Goal: Information Seeking & Learning: Learn about a topic

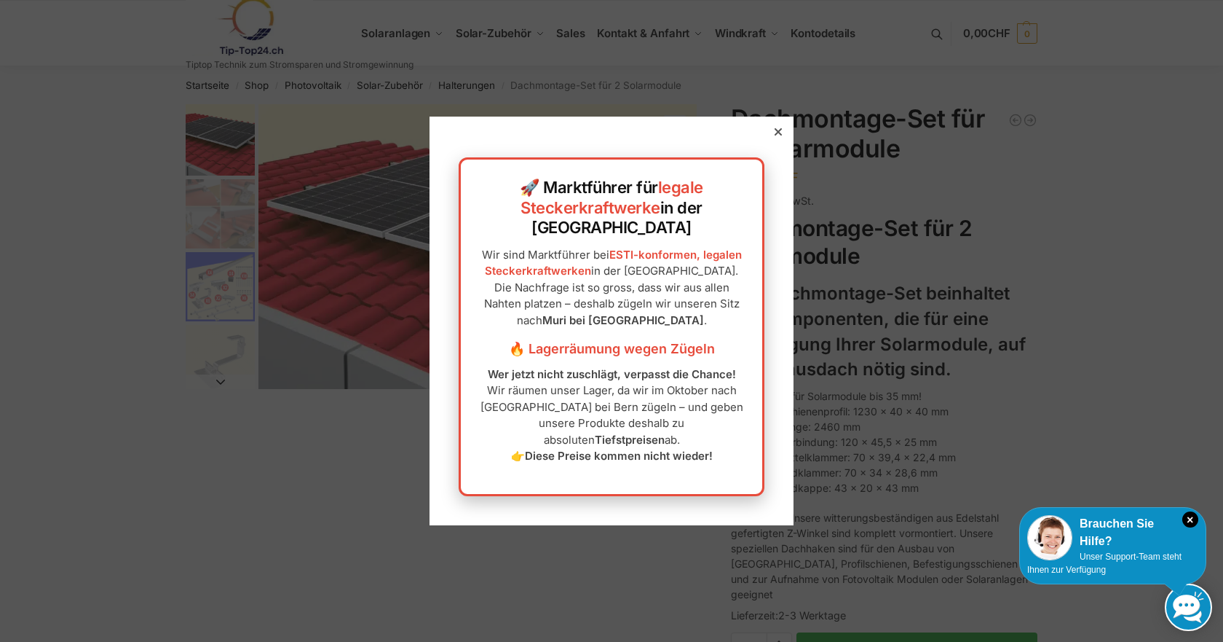
click at [775, 135] on icon at bounding box center [778, 131] width 7 height 7
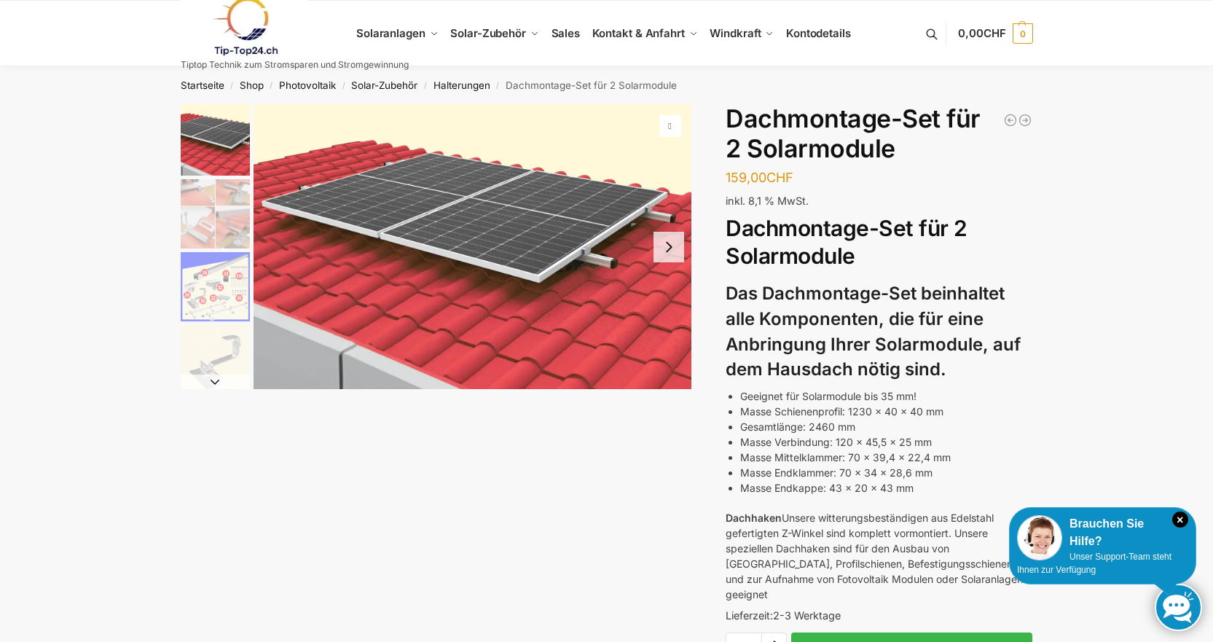
click at [204, 304] on img "3 / 5" at bounding box center [215, 286] width 69 height 69
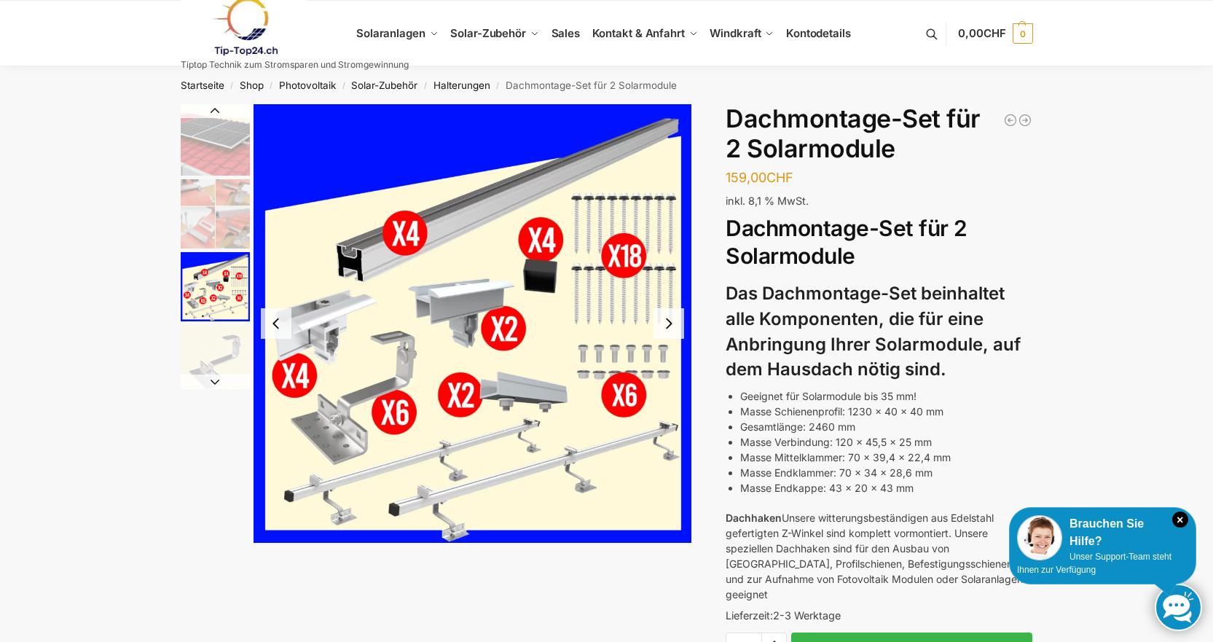
click at [213, 141] on img "1 / 5" at bounding box center [215, 139] width 69 height 71
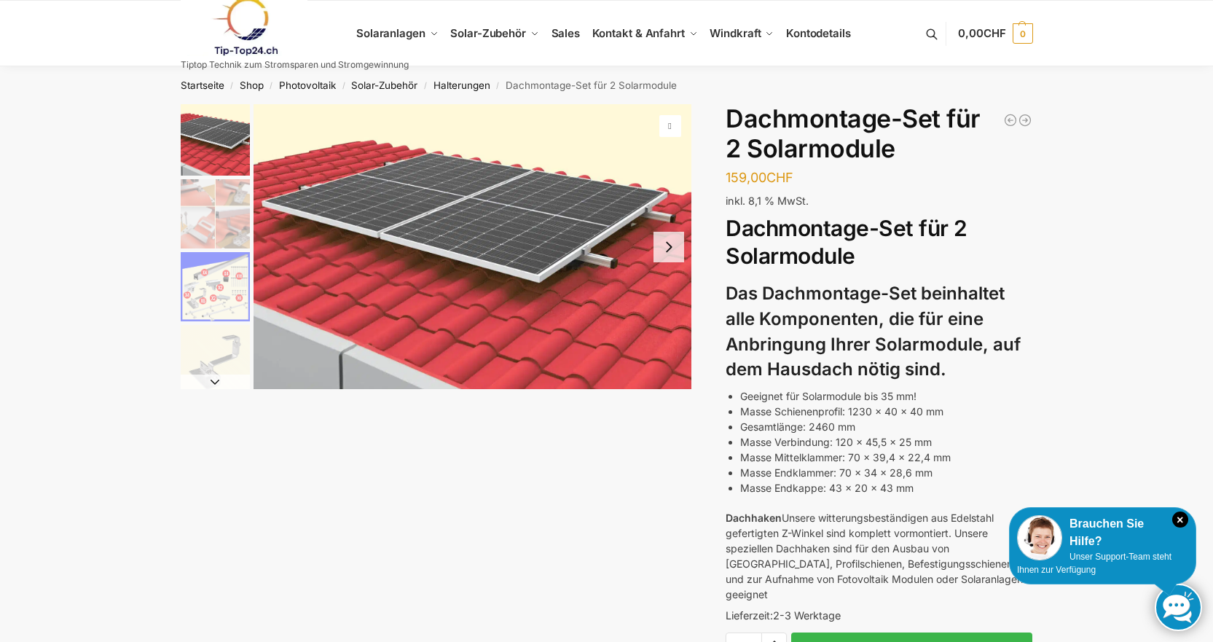
click at [439, 215] on img "1 / 5" at bounding box center [472, 246] width 438 height 285
click at [467, 194] on img "1 / 5" at bounding box center [472, 246] width 438 height 285
click at [228, 208] on img "2 / 5" at bounding box center [215, 213] width 69 height 69
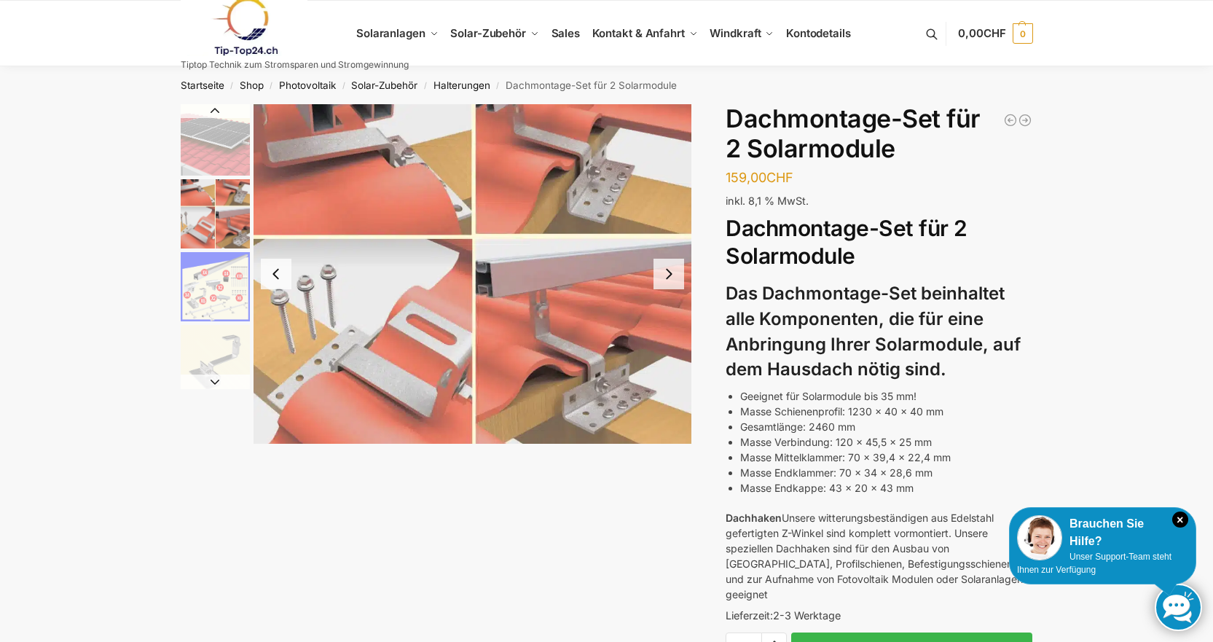
click at [217, 273] on img "3 / 5" at bounding box center [215, 286] width 69 height 69
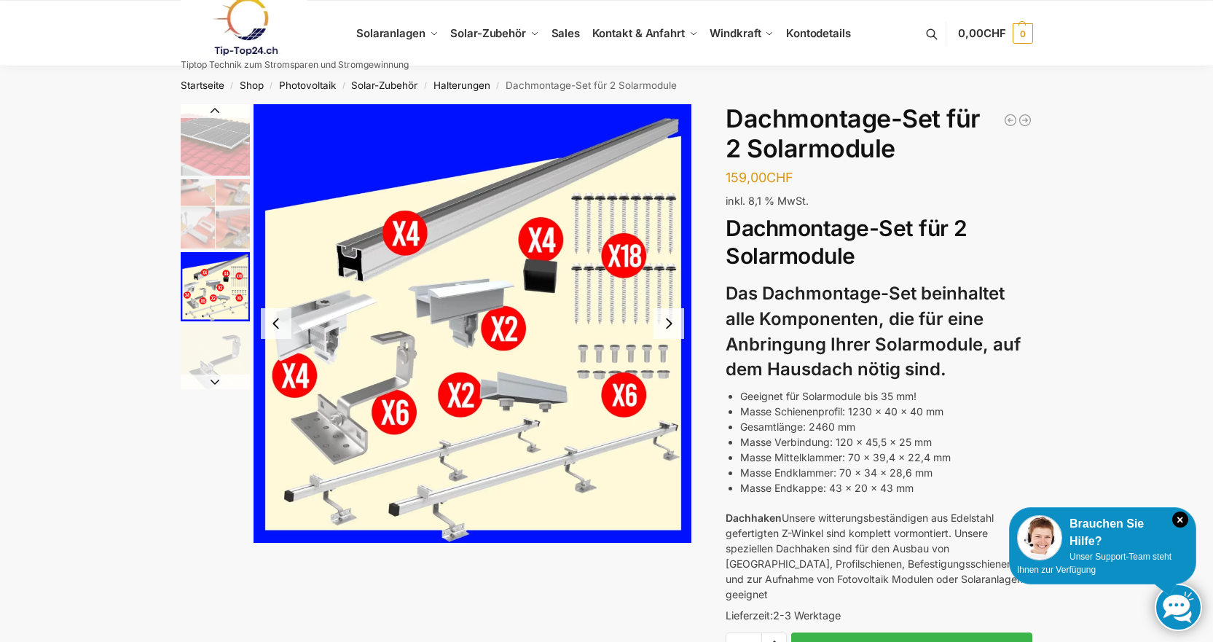
click at [226, 149] on img "1 / 5" at bounding box center [215, 139] width 69 height 71
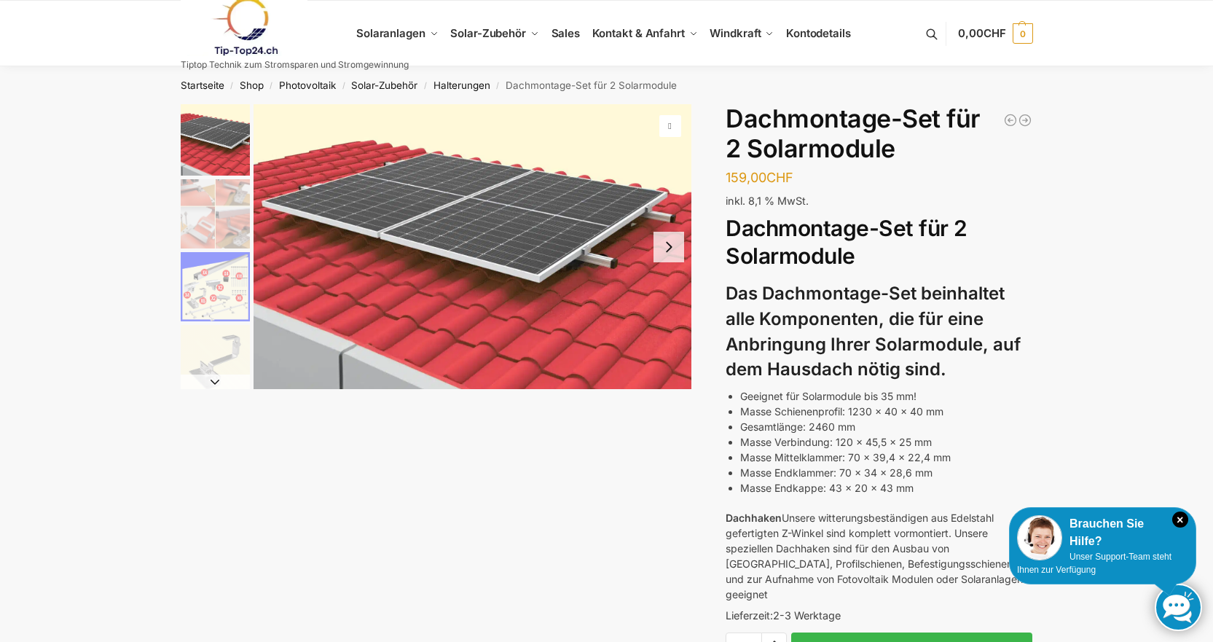
click at [221, 231] on img "2 / 5" at bounding box center [215, 213] width 69 height 69
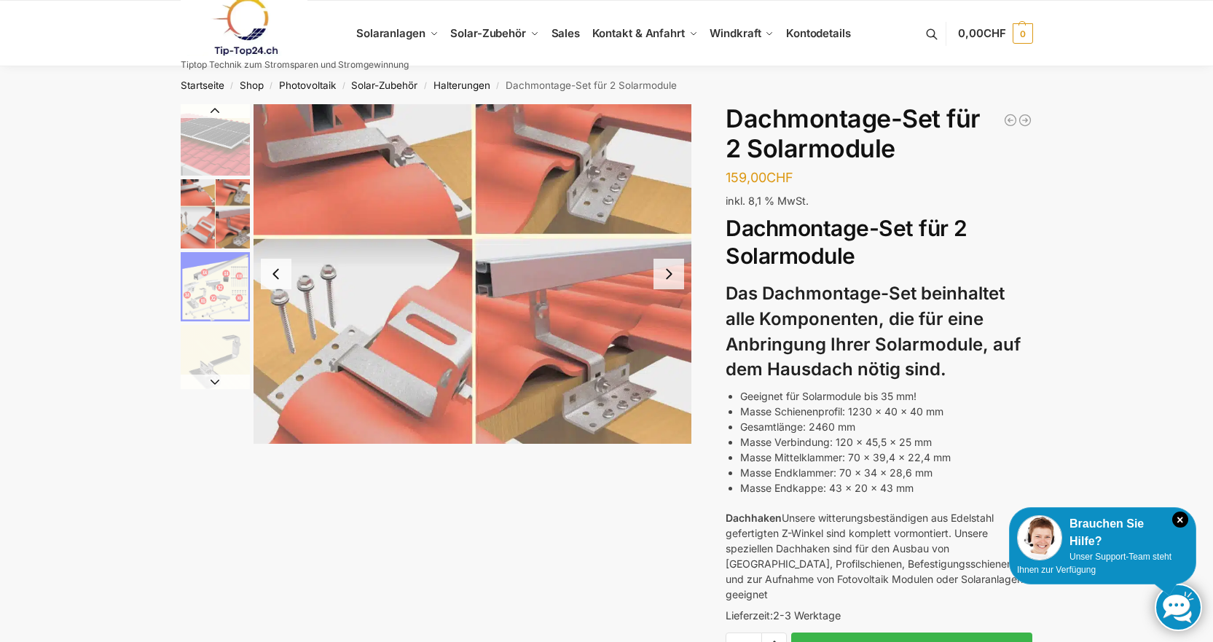
click at [212, 284] on img "3 / 5" at bounding box center [215, 286] width 69 height 69
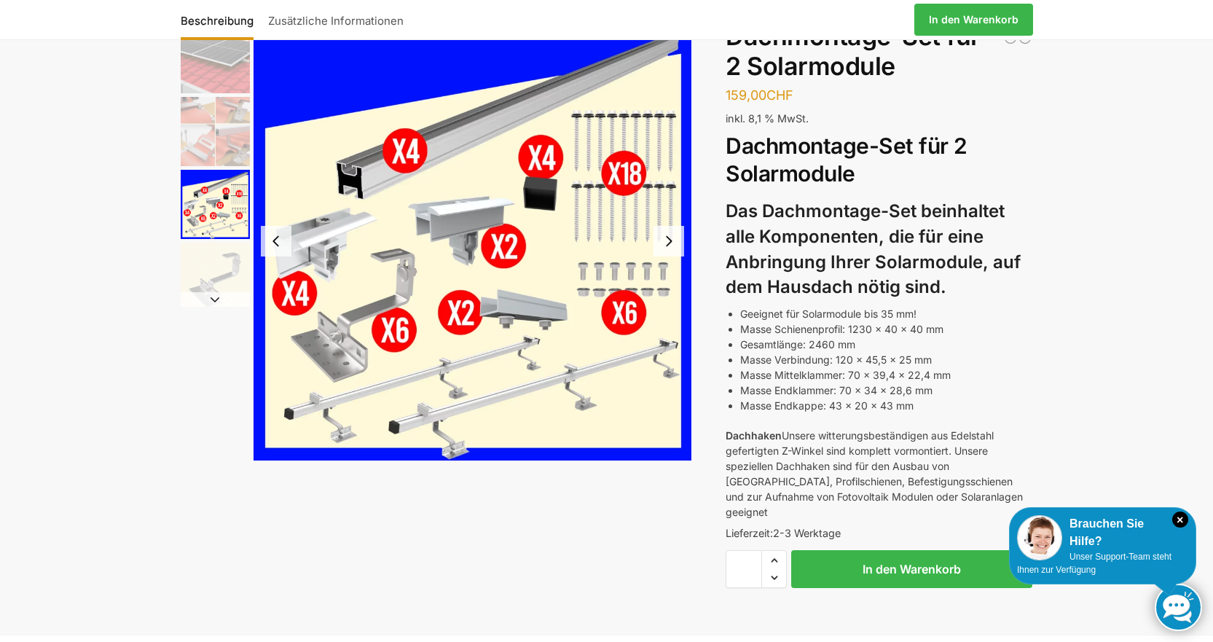
scroll to position [73, 0]
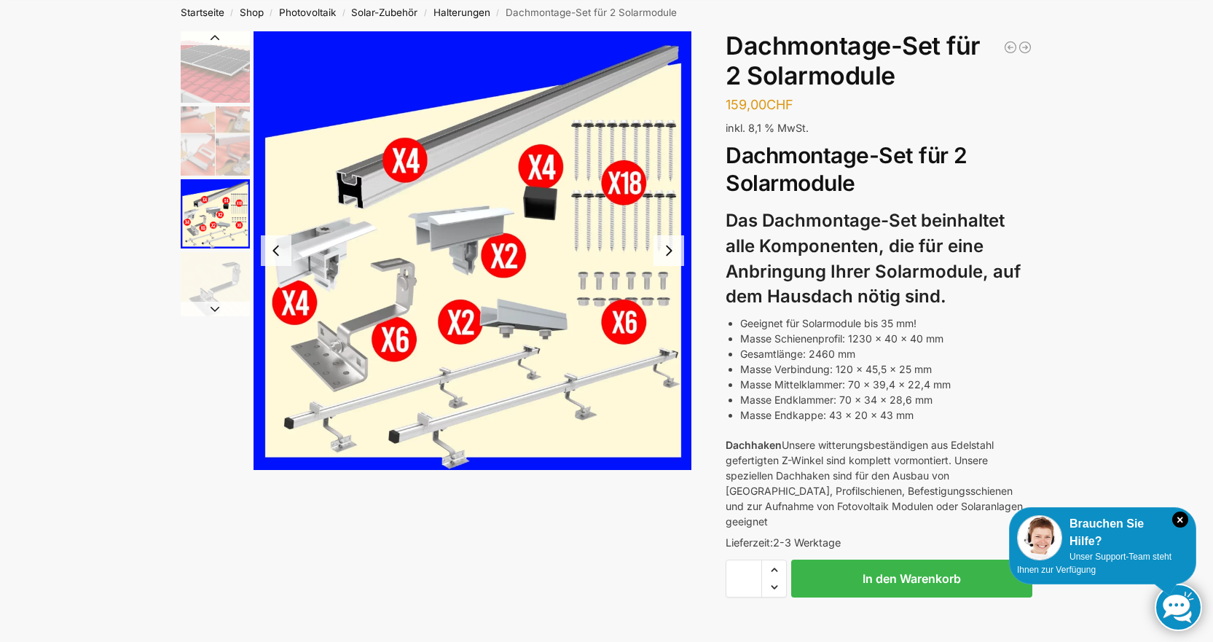
click at [377, 402] on img "3 / 5" at bounding box center [472, 250] width 438 height 438
click at [202, 55] on img "1 / 5" at bounding box center [215, 66] width 69 height 71
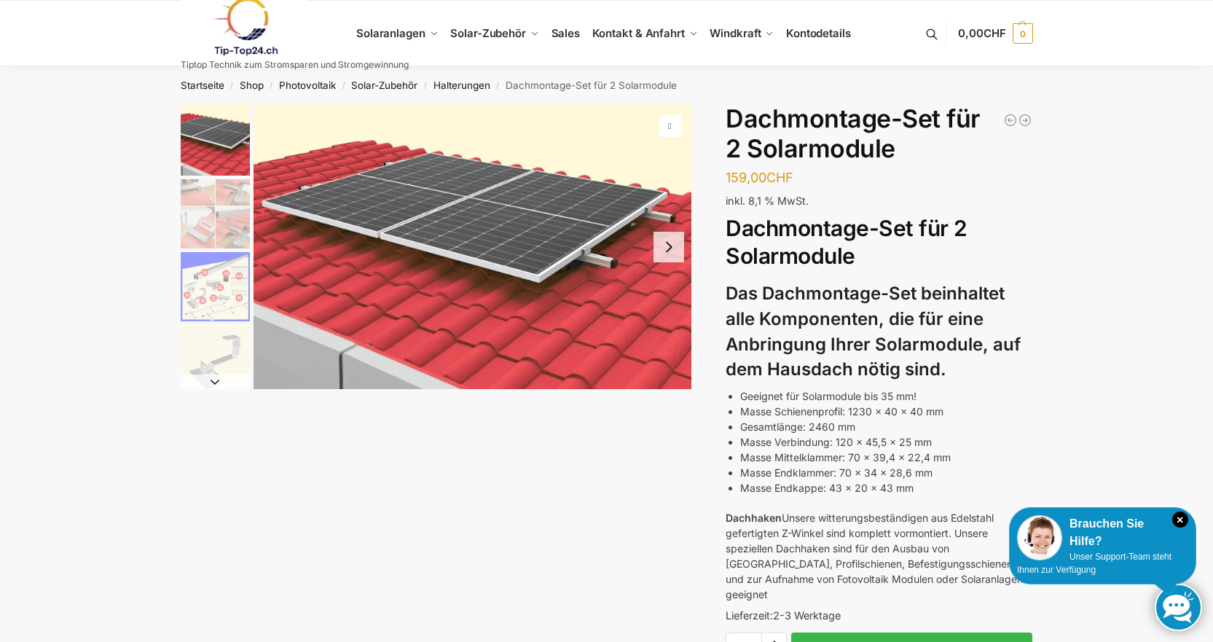
click at [237, 308] on img "3 / 5" at bounding box center [215, 286] width 69 height 69
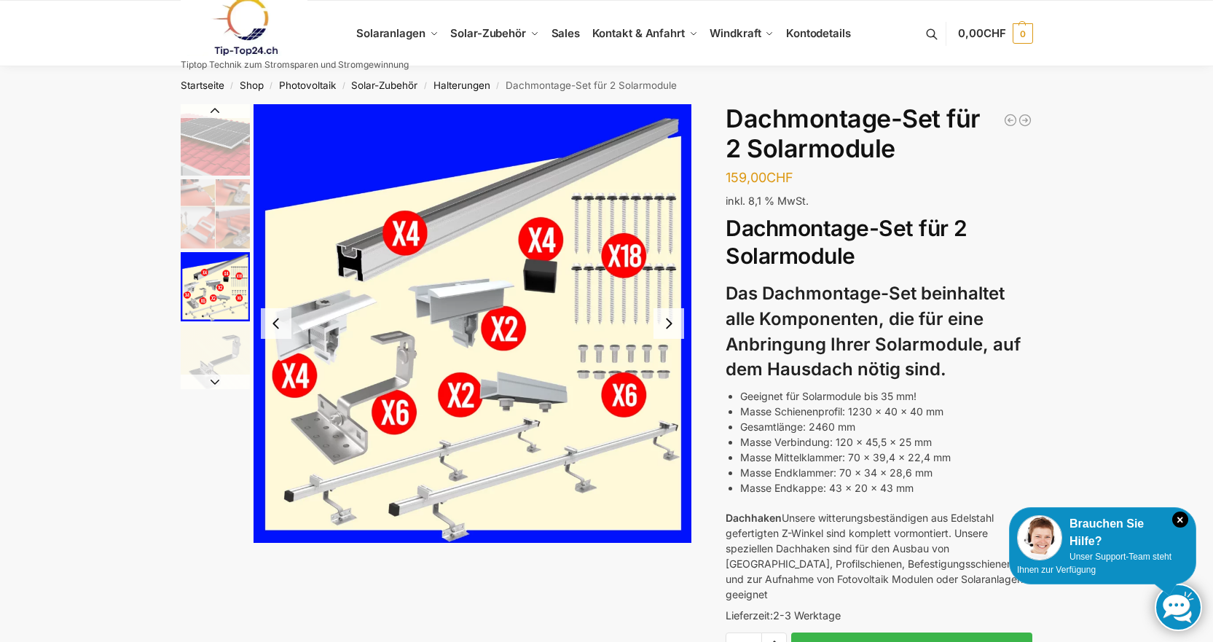
click at [174, 127] on div "Solarpaneele Ziegeldach Halterung Solarpaneele Ziegeldach Halterung Solarpaneel…" at bounding box center [606, 410] width 913 height 612
click at [189, 140] on img "1 / 5" at bounding box center [215, 139] width 69 height 71
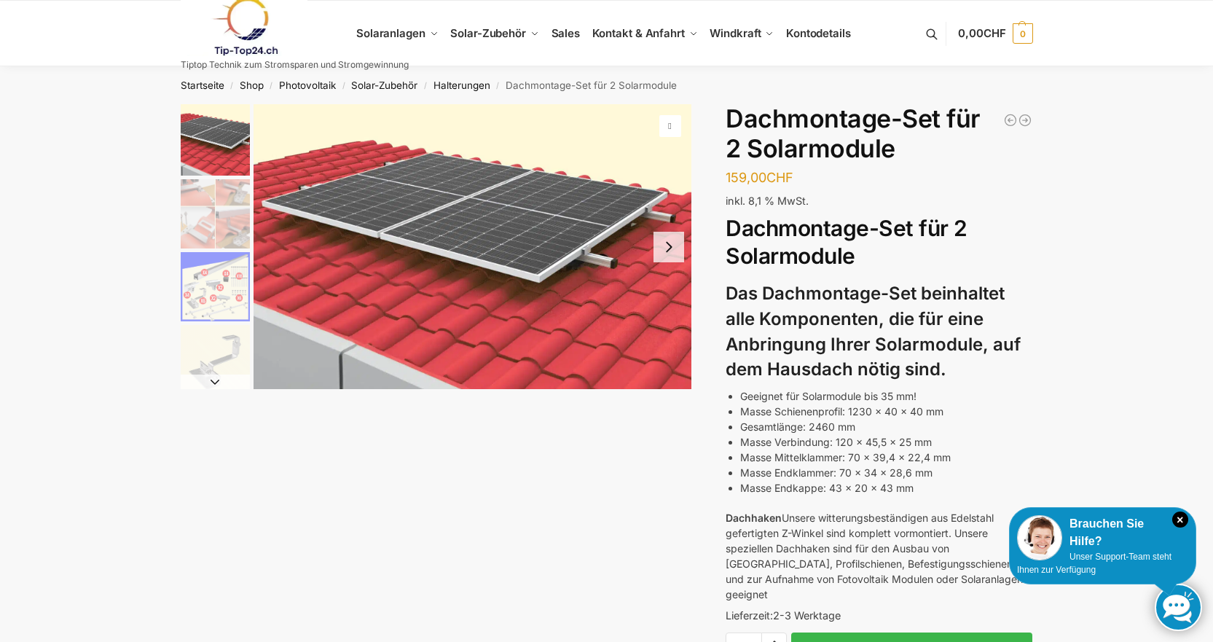
click at [232, 282] on img "3 / 5" at bounding box center [215, 286] width 69 height 69
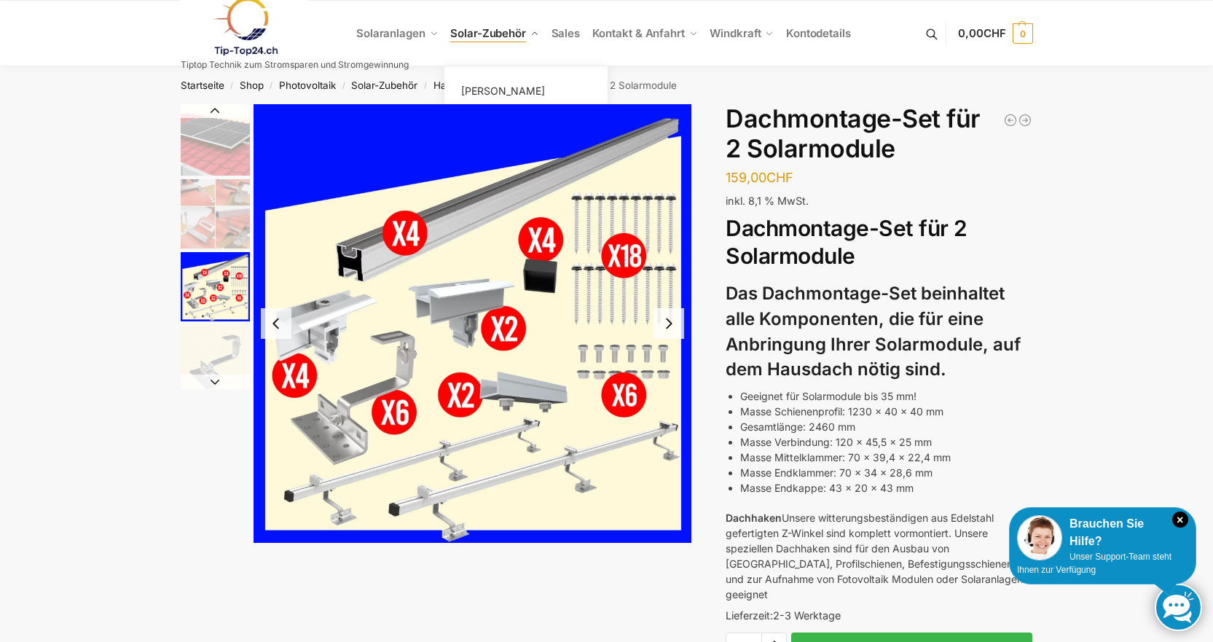
click at [466, 33] on span "Solar-Zubehör" at bounding box center [488, 33] width 76 height 14
